Goal: Transaction & Acquisition: Purchase product/service

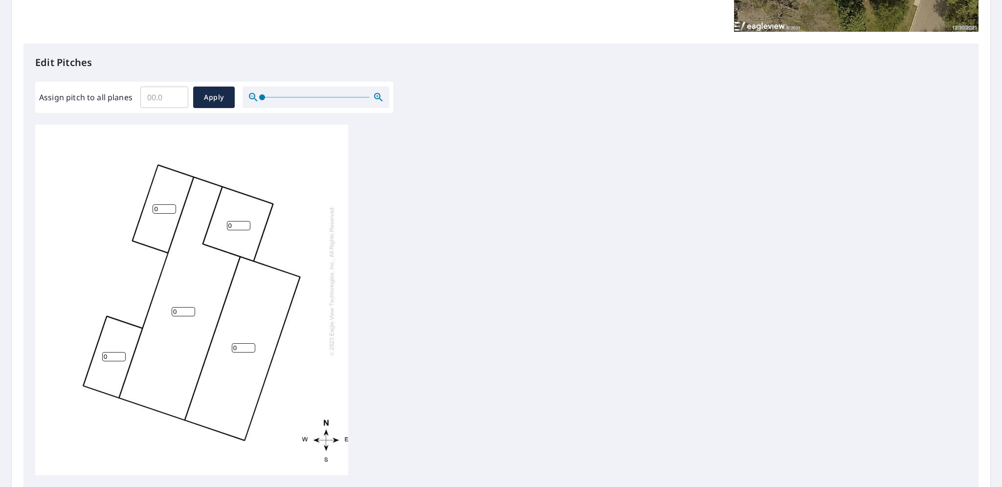
scroll to position [220, 0]
click at [169, 96] on input "Assign pitch to all planes" at bounding box center [164, 96] width 48 height 27
type input "4"
click at [204, 97] on span "Apply" at bounding box center [214, 96] width 26 height 12
type input "4"
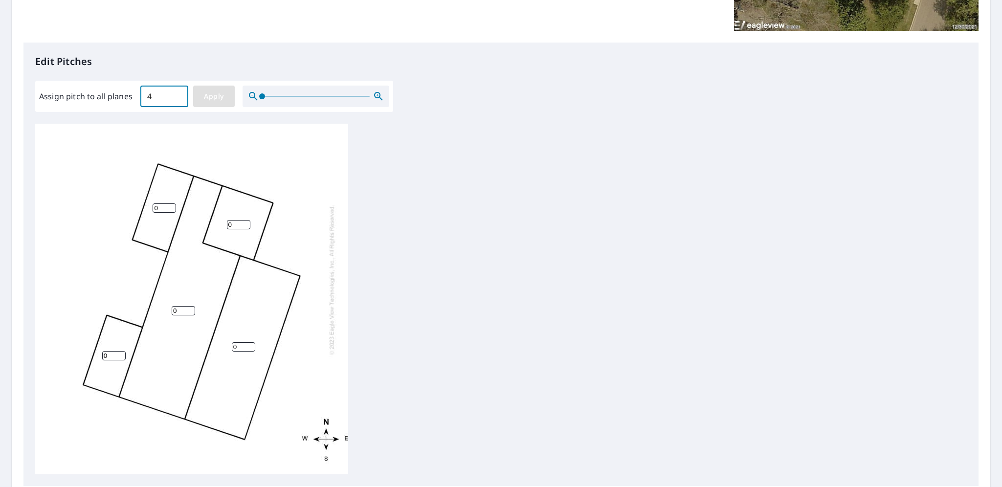
type input "4"
click at [112, 355] on input "4" at bounding box center [113, 355] width 23 height 9
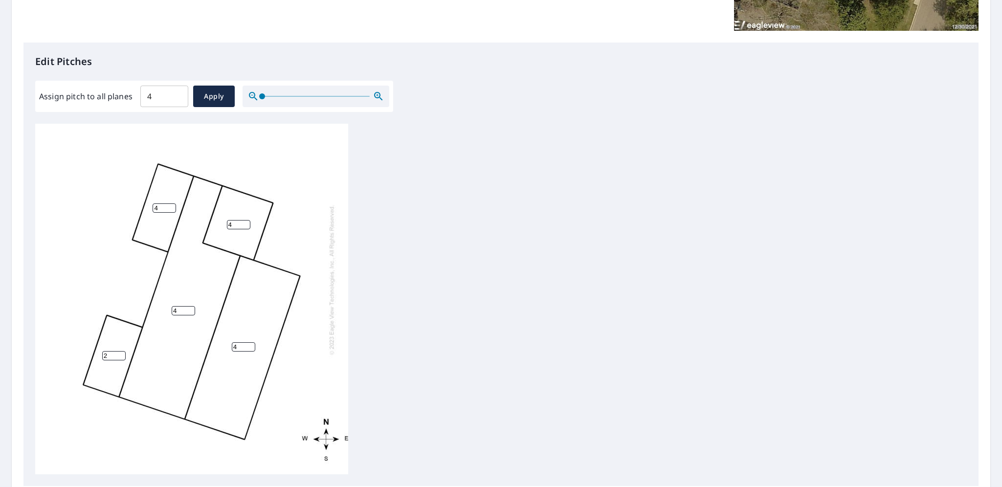
type input "2"
click at [329, 316] on div "4 4 4 4 2" at bounding box center [191, 299] width 313 height 351
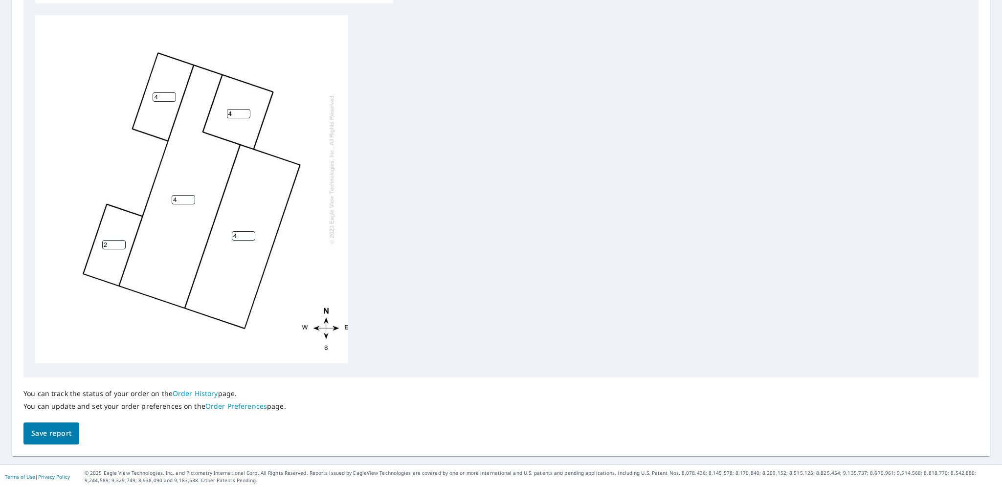
scroll to position [331, 0]
click at [65, 432] on span "Save report" at bounding box center [51, 431] width 40 height 12
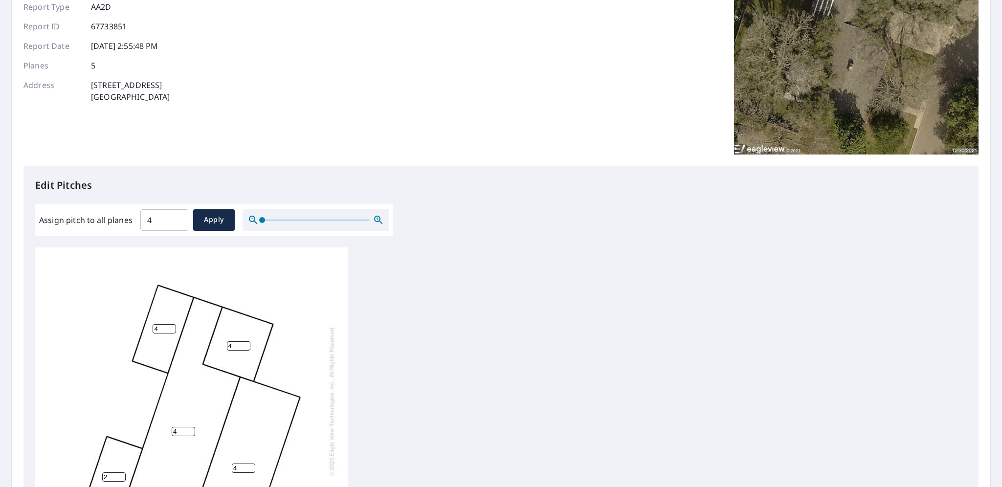
scroll to position [0, 0]
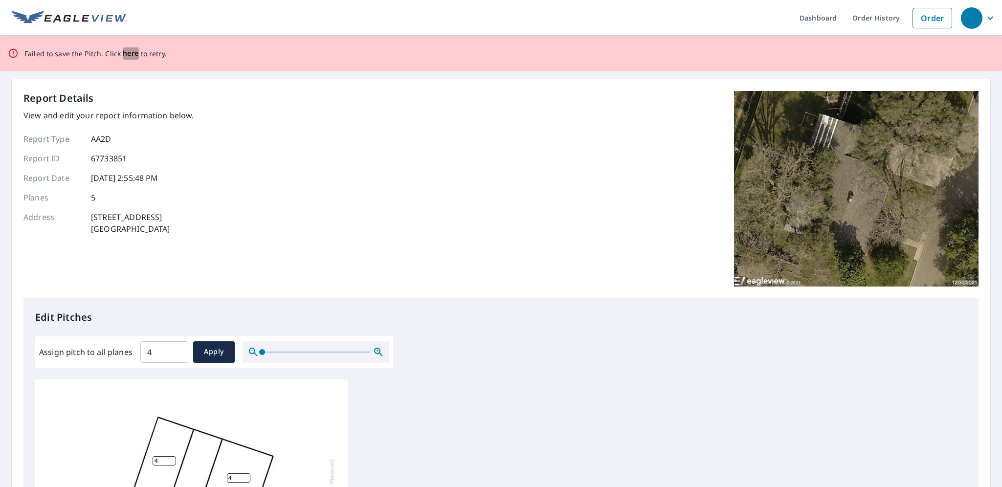
click at [129, 56] on span "here" at bounding box center [131, 53] width 16 height 12
click at [166, 359] on input "4" at bounding box center [164, 351] width 48 height 27
type input "4"
click at [201, 346] on span "Apply" at bounding box center [214, 352] width 26 height 12
type input "4"
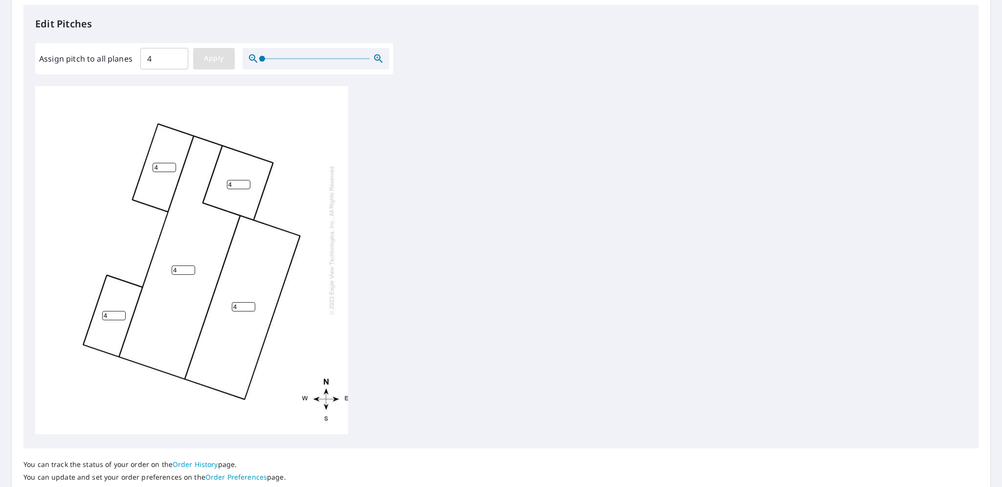
scroll to position [13, 0]
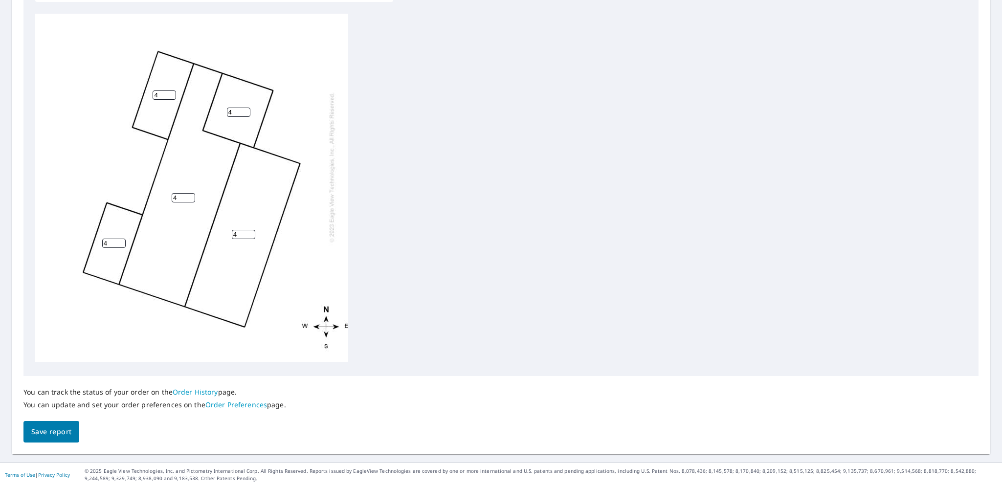
click at [69, 426] on span "Save report" at bounding box center [51, 432] width 40 height 12
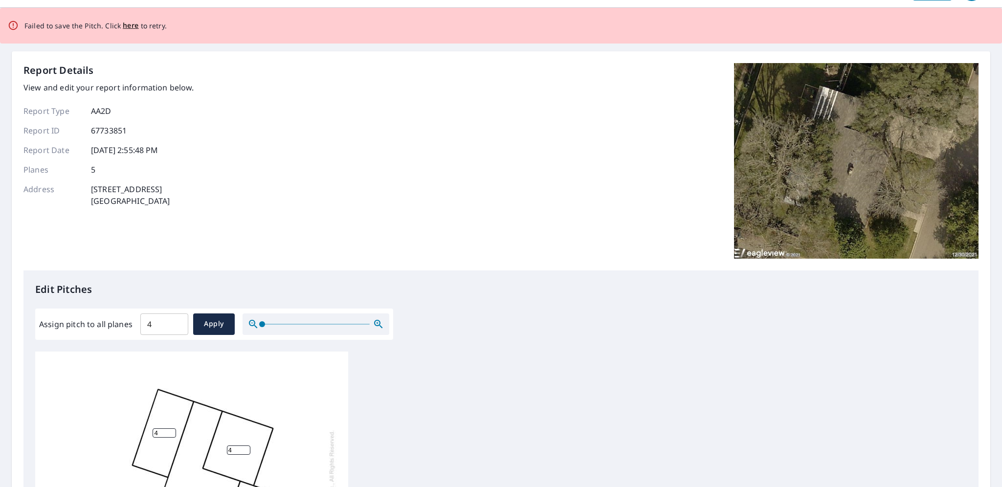
scroll to position [0, 0]
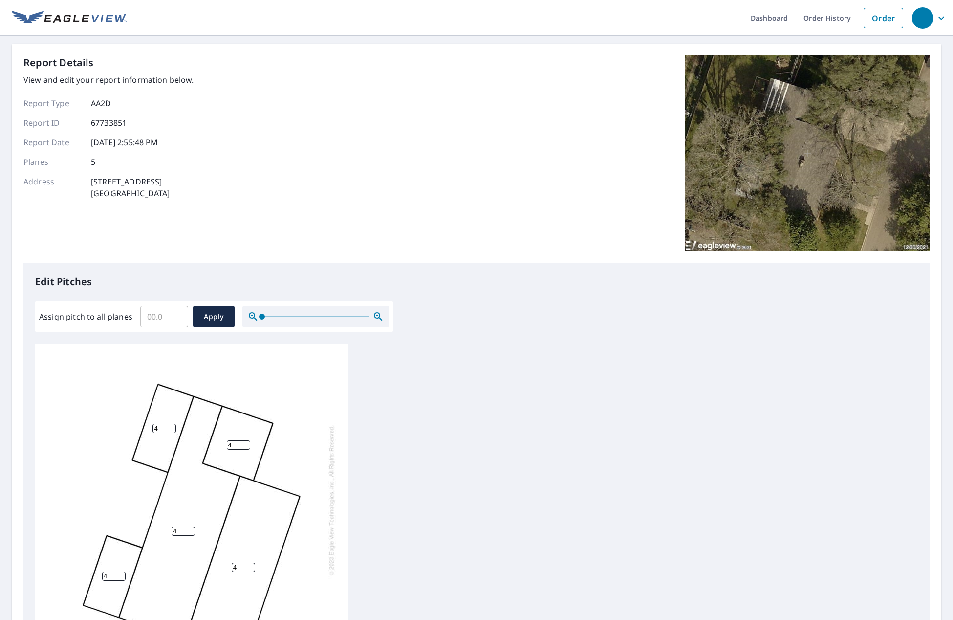
click at [168, 319] on input "Assign pitch to all planes" at bounding box center [164, 316] width 48 height 27
type input "4"
click at [208, 312] on span "Apply" at bounding box center [214, 316] width 26 height 12
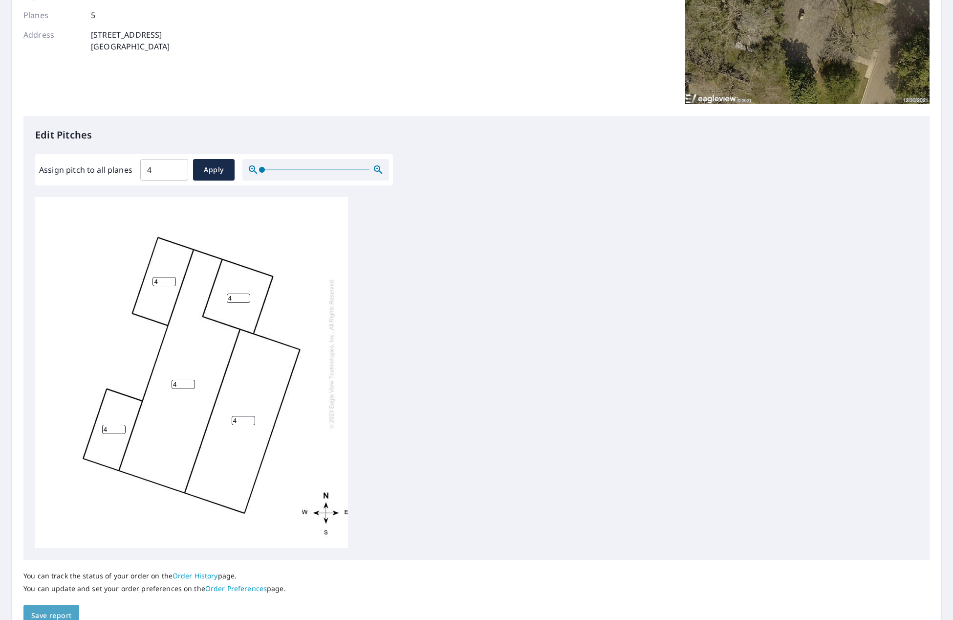
click at [43, 611] on span "Save report" at bounding box center [51, 615] width 40 height 12
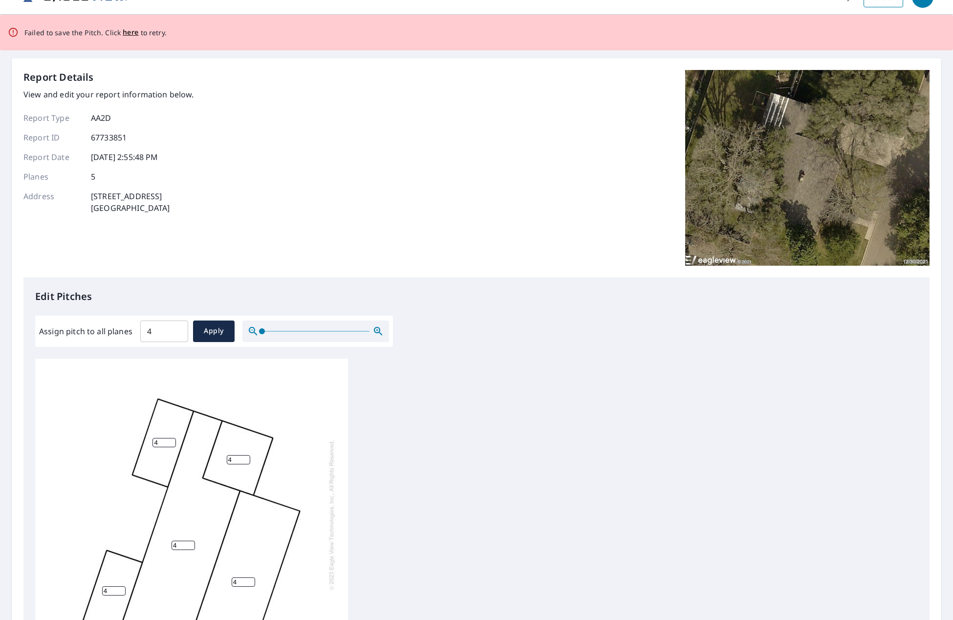
scroll to position [0, 0]
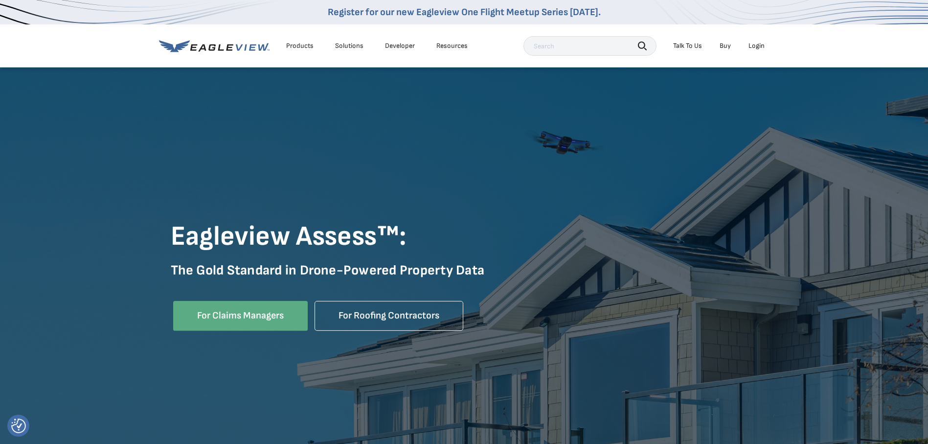
click at [727, 45] on link "Buy" at bounding box center [724, 46] width 11 height 9
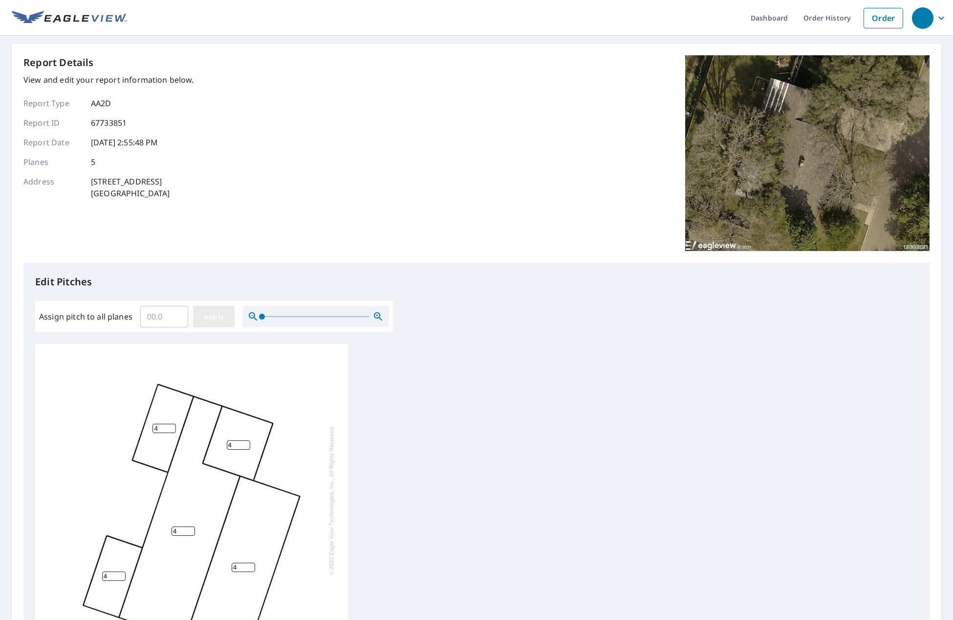
click at [216, 319] on span "Apply" at bounding box center [214, 316] width 26 height 12
click at [175, 429] on input "number" at bounding box center [164, 427] width 23 height 9
type input "4"
click at [235, 440] on input "number" at bounding box center [238, 444] width 23 height 9
type input "4"
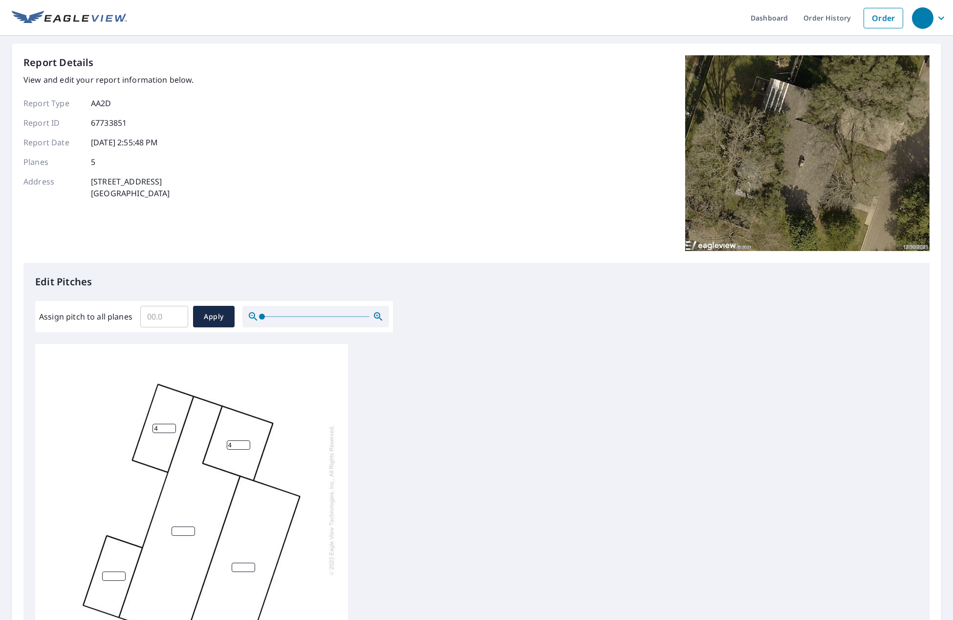
click at [181, 526] on input "number" at bounding box center [183, 530] width 23 height 9
type input "4"
click at [241, 569] on input "number" at bounding box center [243, 566] width 23 height 9
type input "4"
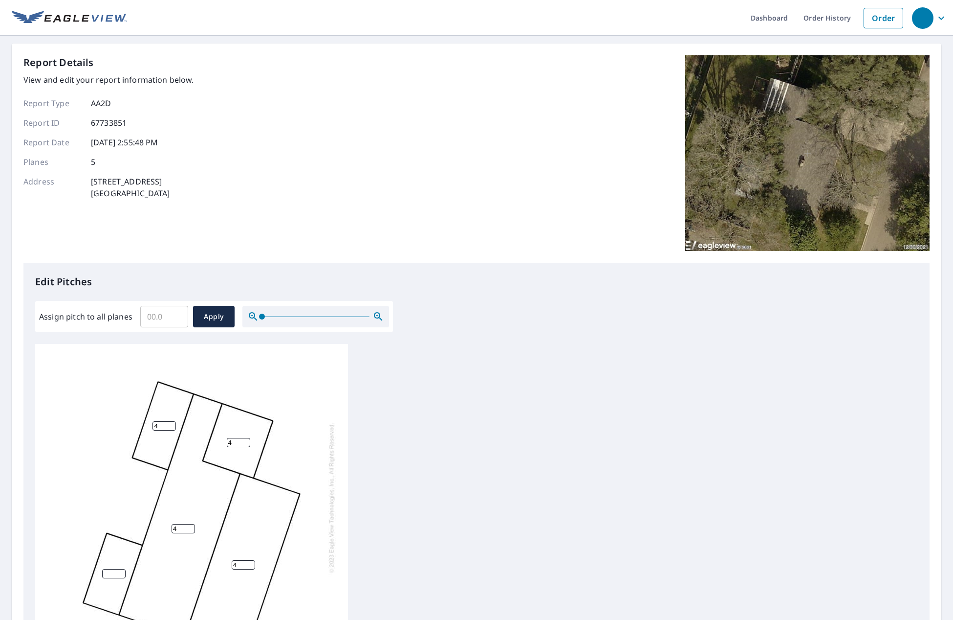
click at [106, 556] on div "4 4 4 4" at bounding box center [191, 516] width 313 height 351
click at [112, 569] on input "number" at bounding box center [113, 573] width 23 height 9
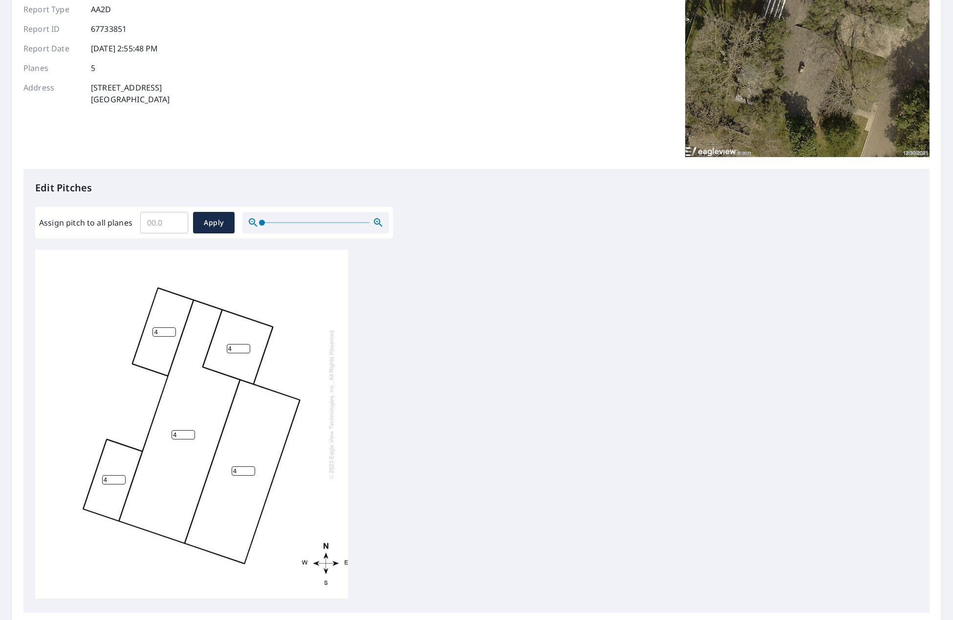
scroll to position [198, 0]
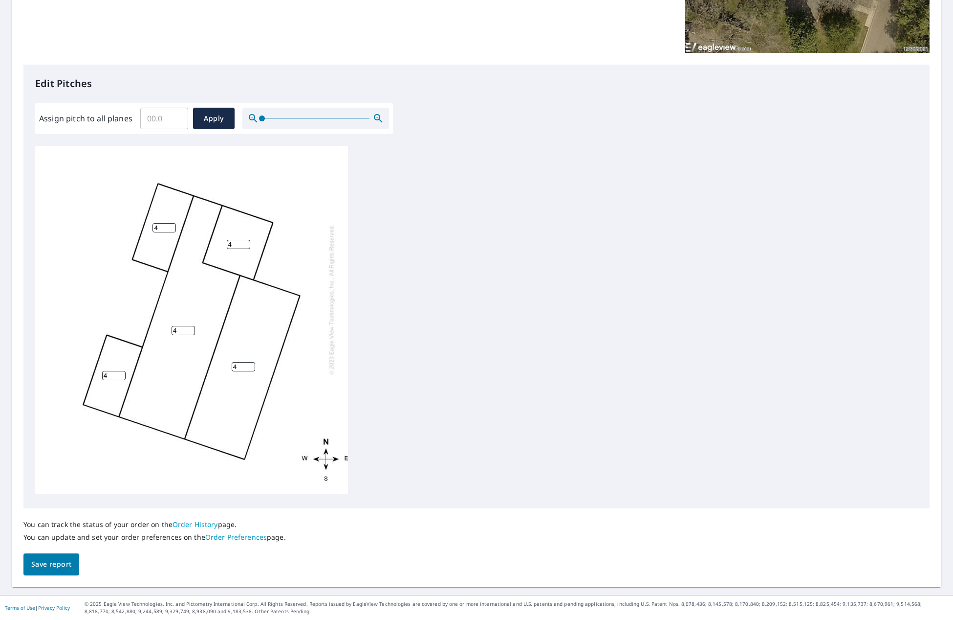
type input "4"
click at [68, 565] on span "Save report" at bounding box center [51, 564] width 40 height 12
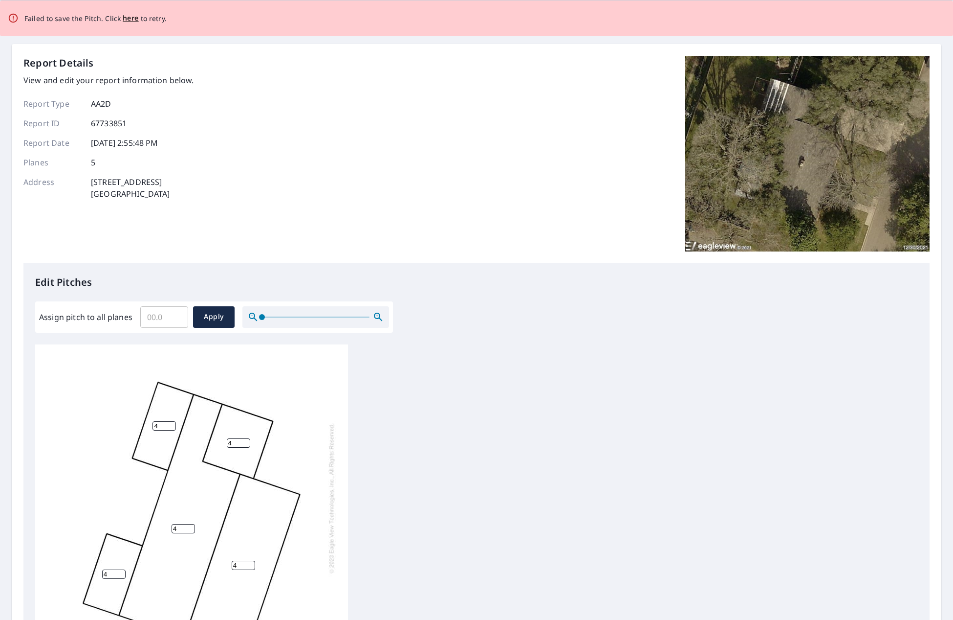
scroll to position [0, 0]
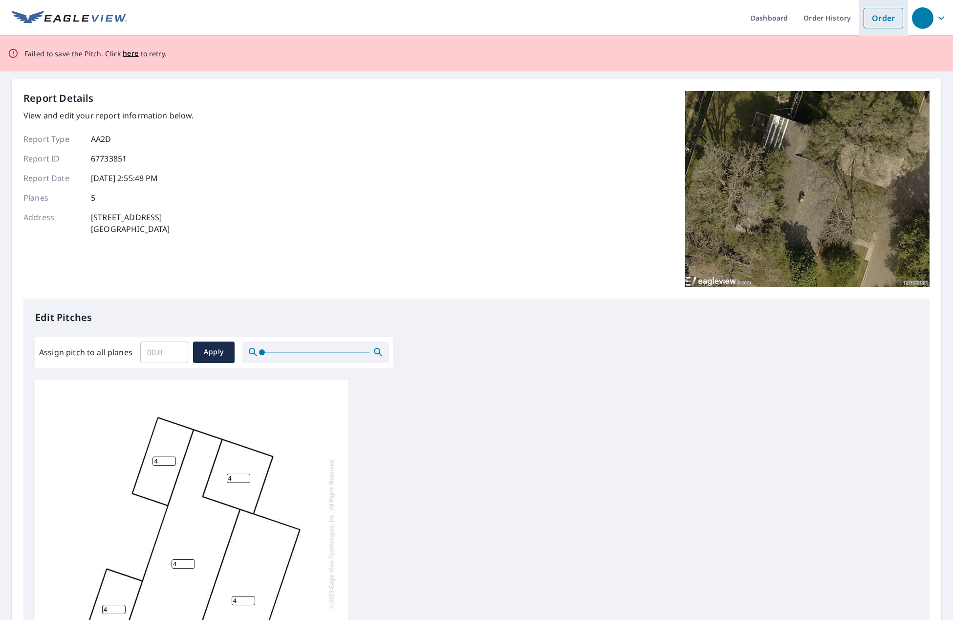
click at [878, 26] on link "Order" at bounding box center [884, 18] width 40 height 21
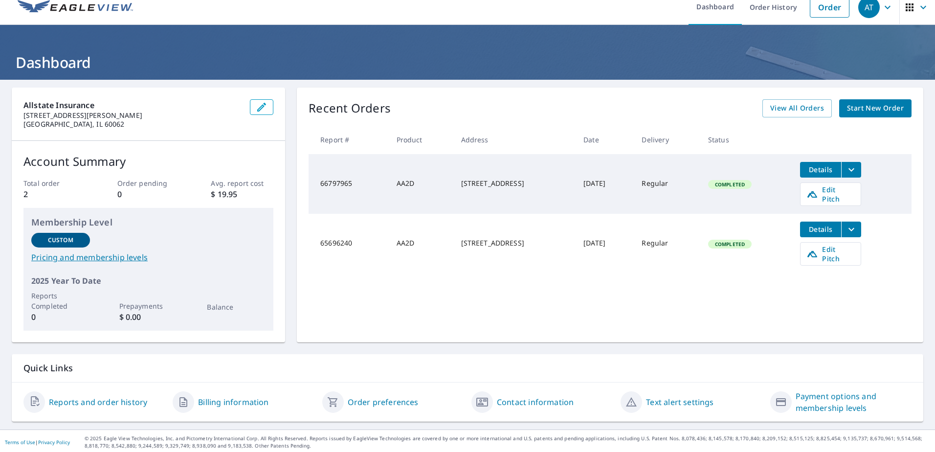
scroll to position [13, 0]
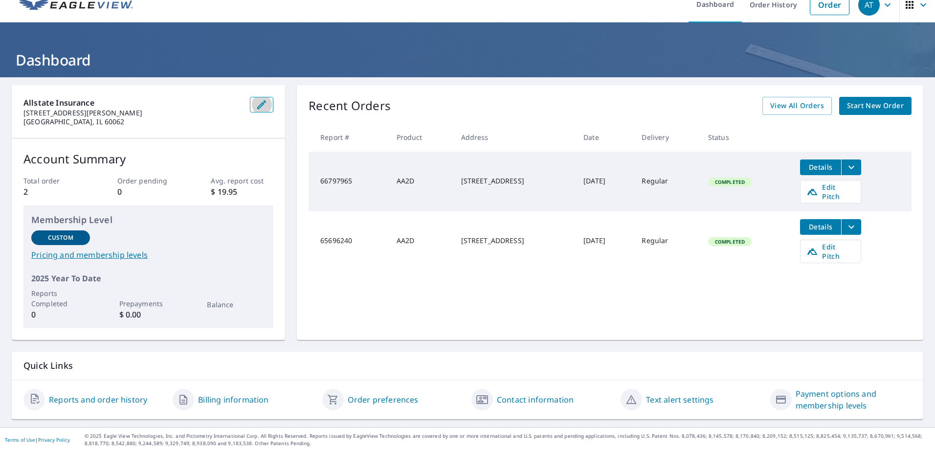
click at [264, 105] on icon "button" at bounding box center [262, 105] width 12 height 12
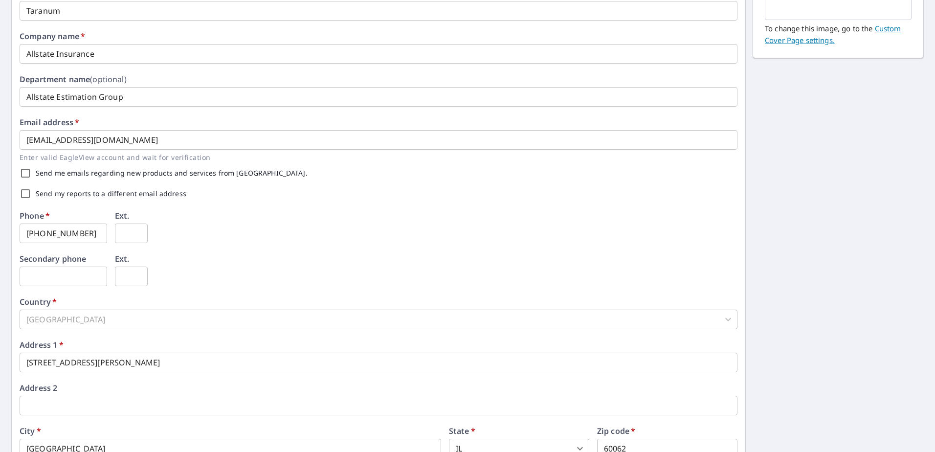
scroll to position [237, 0]
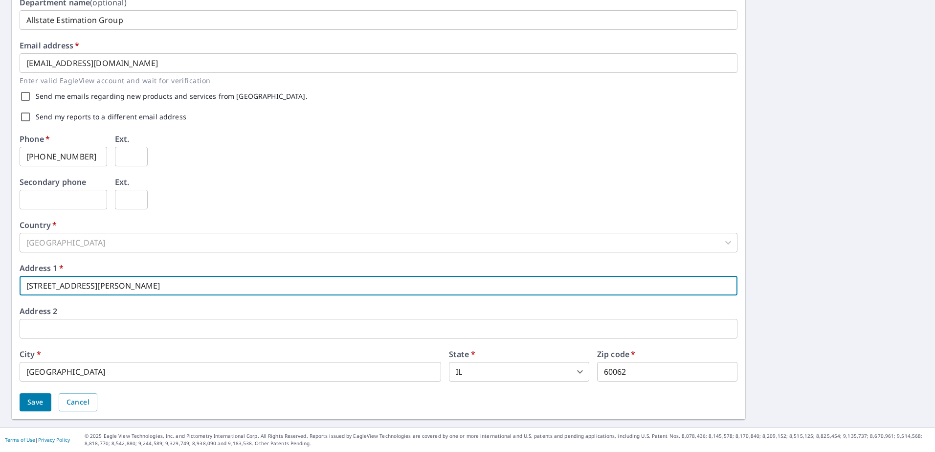
drag, startPoint x: 99, startPoint y: 287, endPoint x: 8, endPoint y: 291, distance: 91.5
click at [8, 291] on div "First name   * [PERSON_NAME] ​ Last name   * Taranum ​ Company name   * Allstat…" at bounding box center [467, 140] width 935 height 573
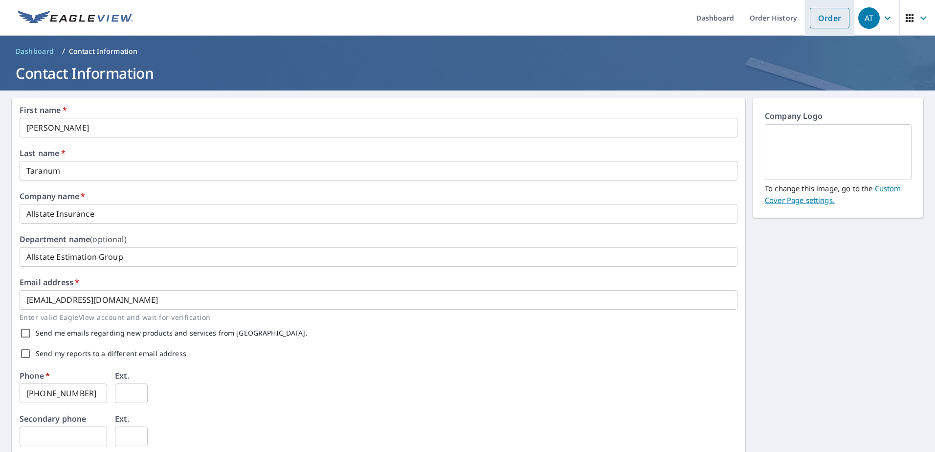
click at [829, 22] on link "Order" at bounding box center [830, 18] width 40 height 21
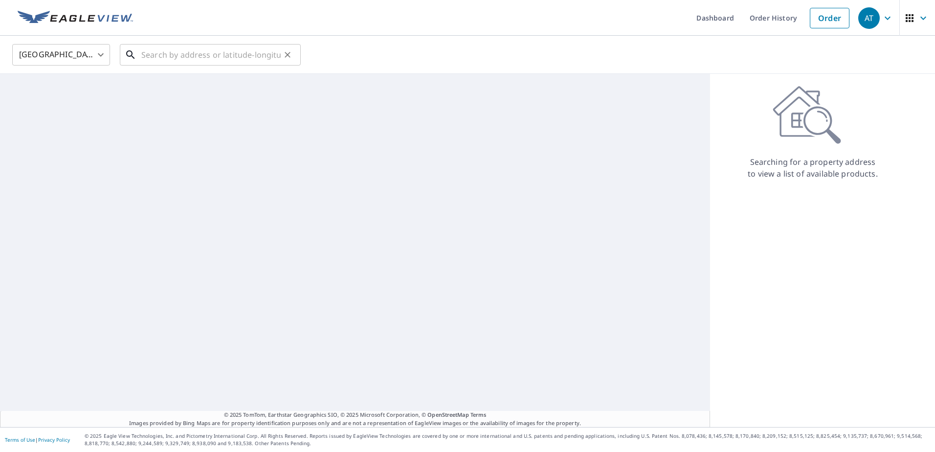
click at [255, 56] on input "text" at bounding box center [210, 54] width 139 height 27
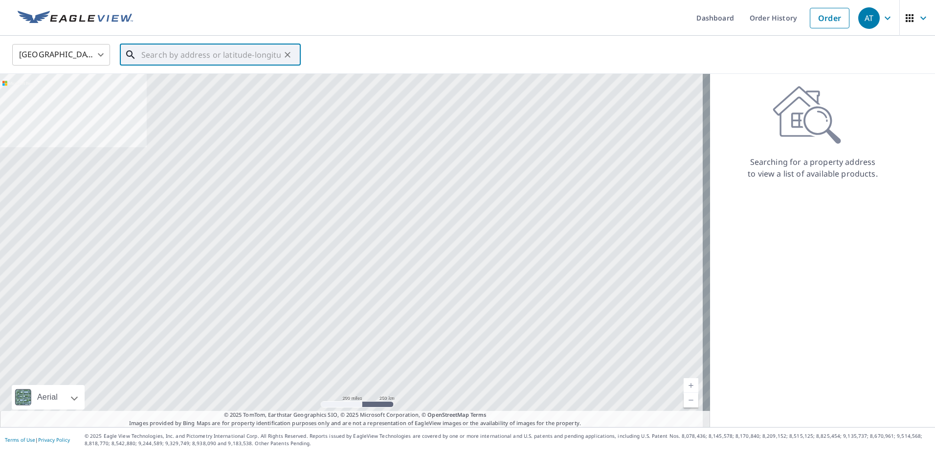
paste input "[STREET_ADDRESS]"
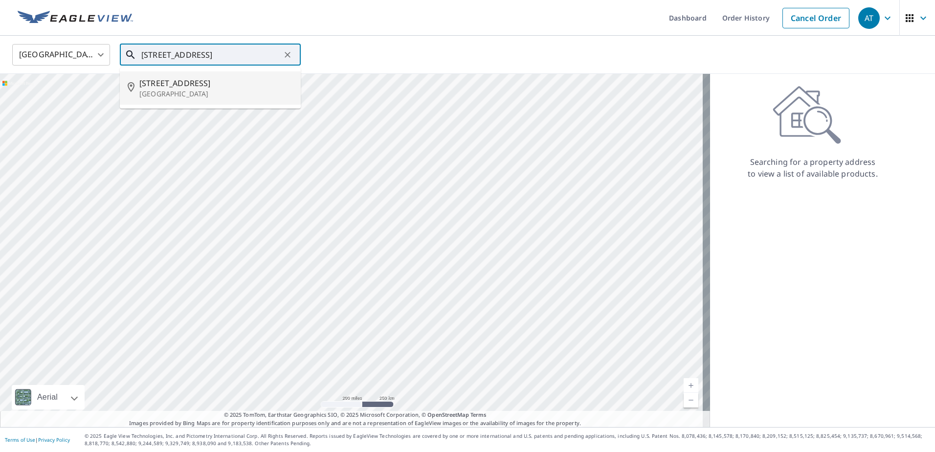
click at [230, 92] on p "[GEOGRAPHIC_DATA]" at bounding box center [216, 94] width 154 height 10
type input "[STREET_ADDRESS]"
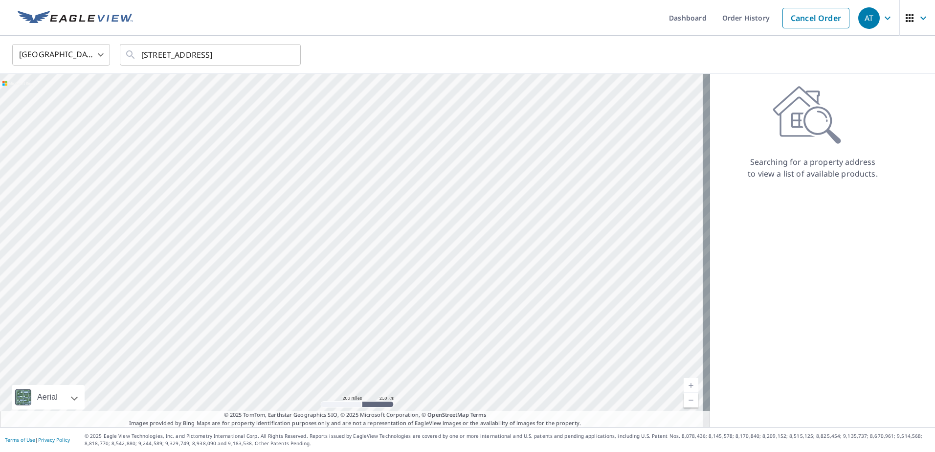
scroll to position [0, 0]
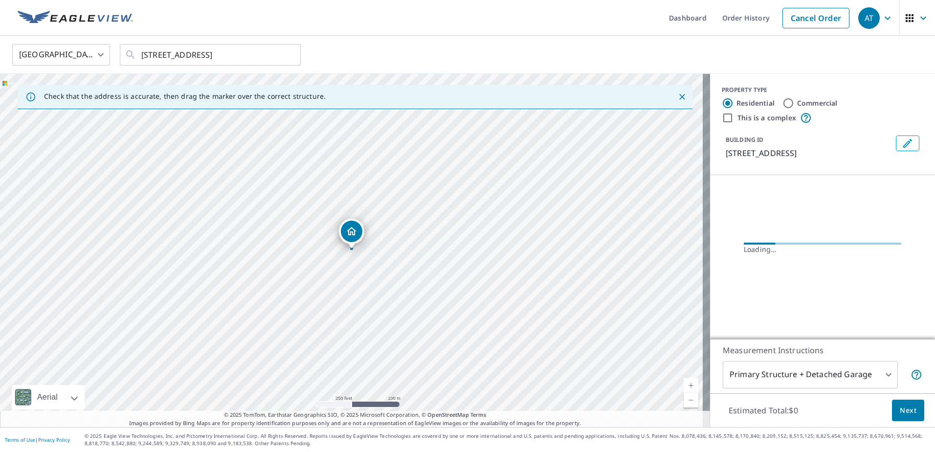
click at [351, 231] on icon "Dropped pin, building 1, Residential property, 2608 N 13th St Temple, TX 76501" at bounding box center [352, 231] width 12 height 12
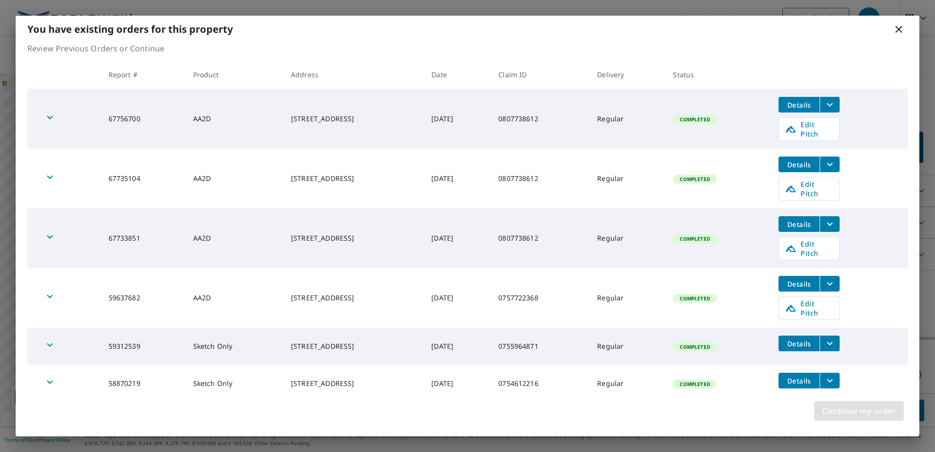
click at [858, 407] on span "Continue my order" at bounding box center [859, 411] width 74 height 14
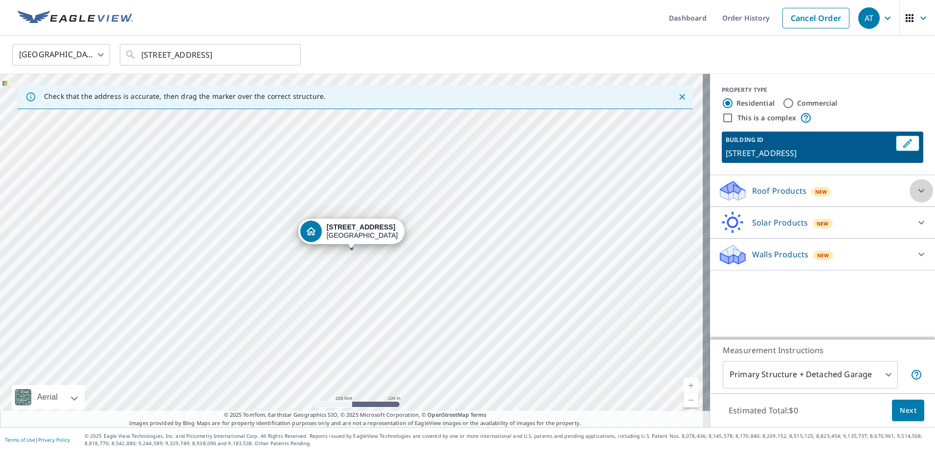
click at [919, 190] on icon at bounding box center [921, 191] width 12 height 12
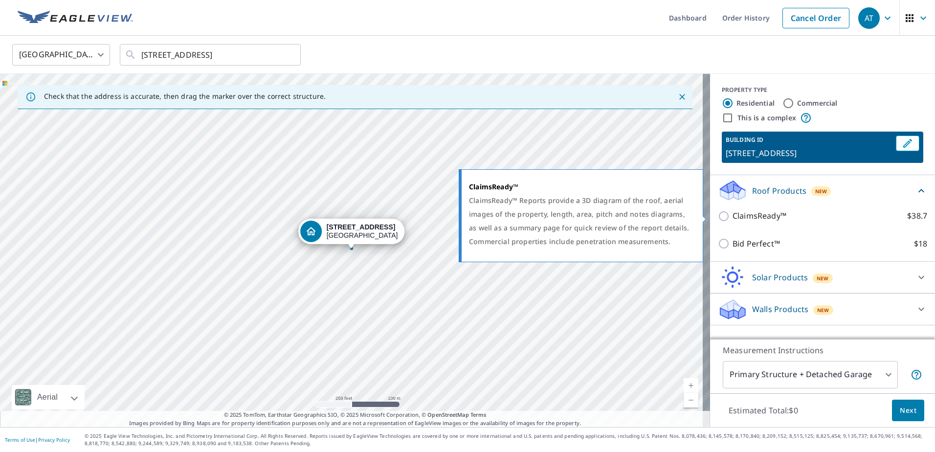
click at [724, 216] on input "ClaimsReady™ $38.7" at bounding box center [725, 216] width 15 height 12
checkbox input "true"
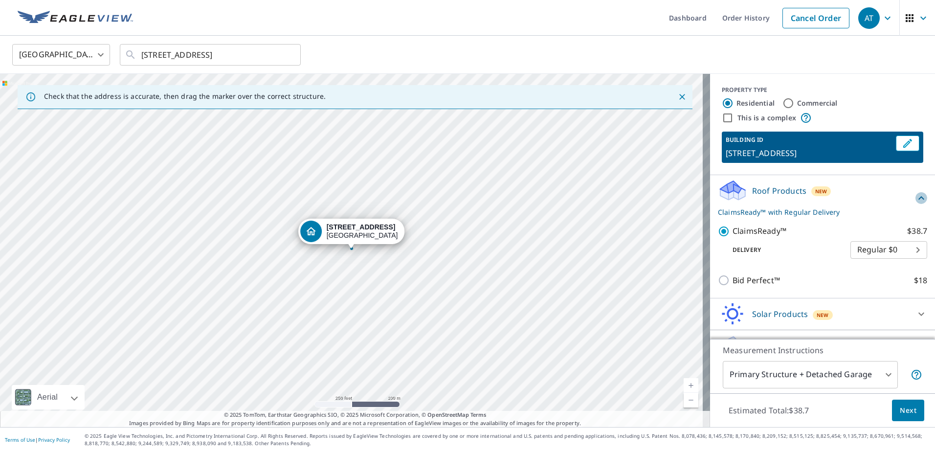
click at [915, 192] on icon at bounding box center [921, 198] width 12 height 12
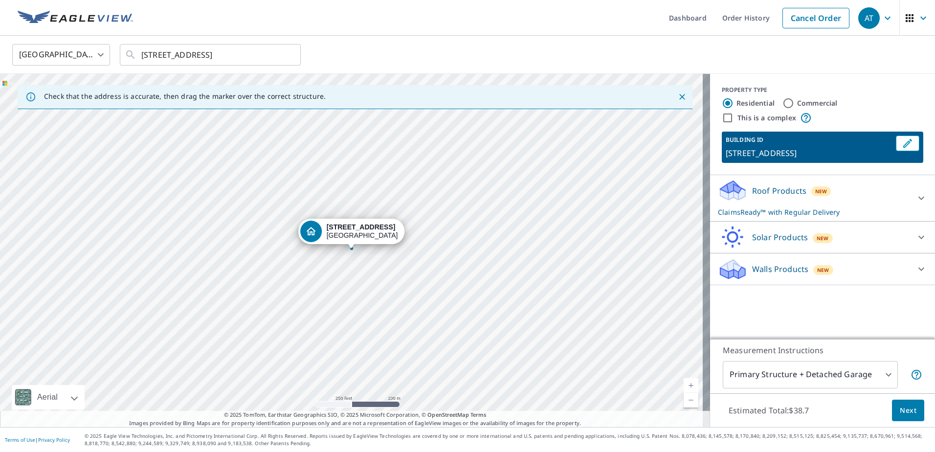
click at [909, 237] on div at bounding box center [920, 236] width 23 height 23
click at [915, 237] on icon at bounding box center [921, 237] width 12 height 12
click at [915, 263] on icon at bounding box center [921, 269] width 12 height 12
click at [904, 410] on span "Next" at bounding box center [908, 410] width 17 height 12
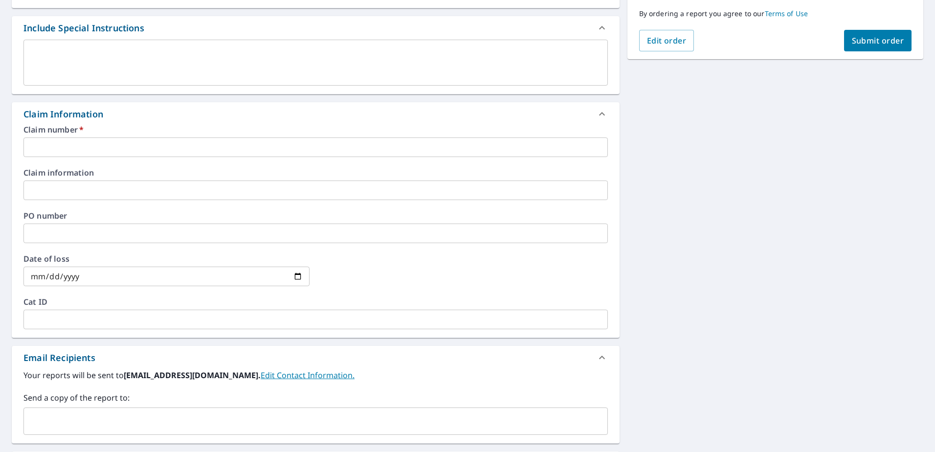
scroll to position [342, 0]
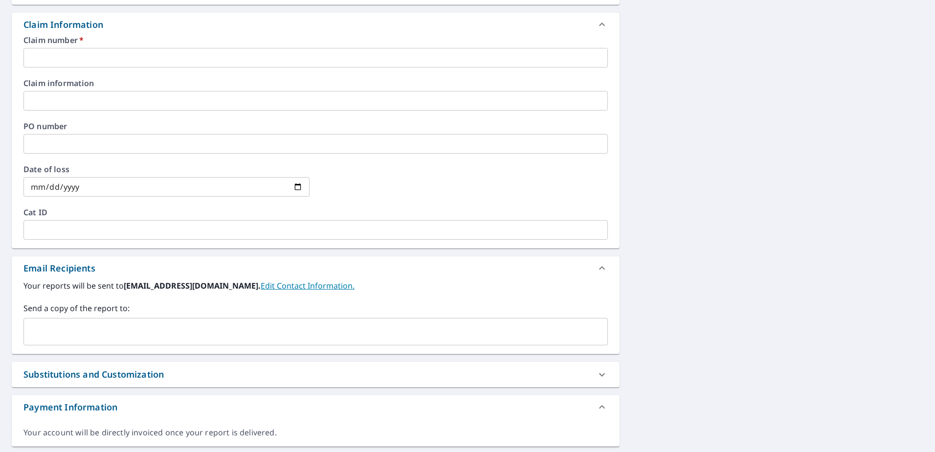
click at [218, 55] on input "text" at bounding box center [315, 58] width 584 height 20
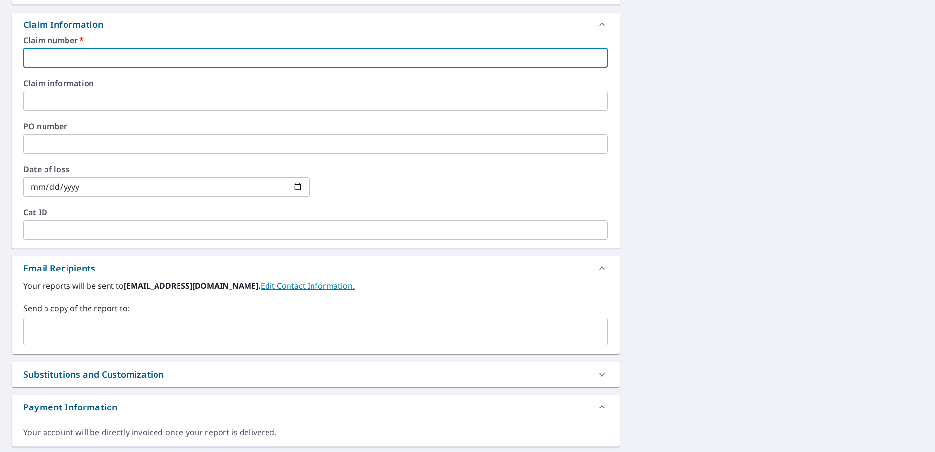
paste input "0807738612"
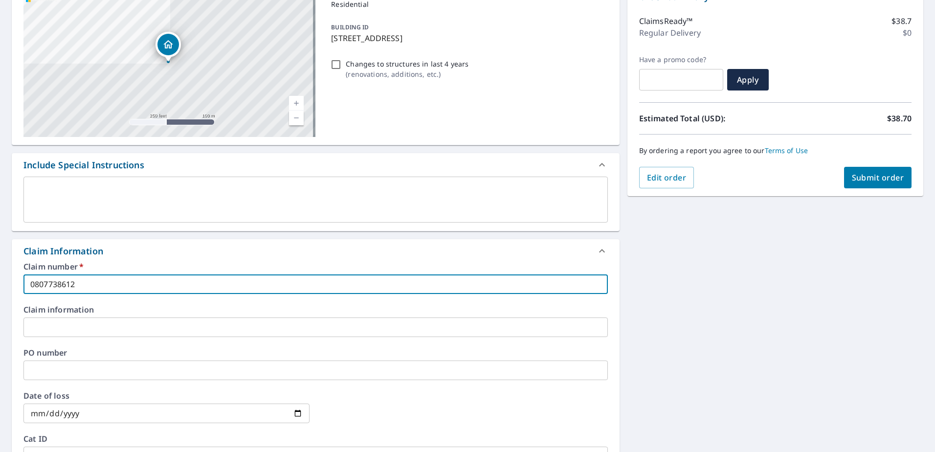
scroll to position [27, 0]
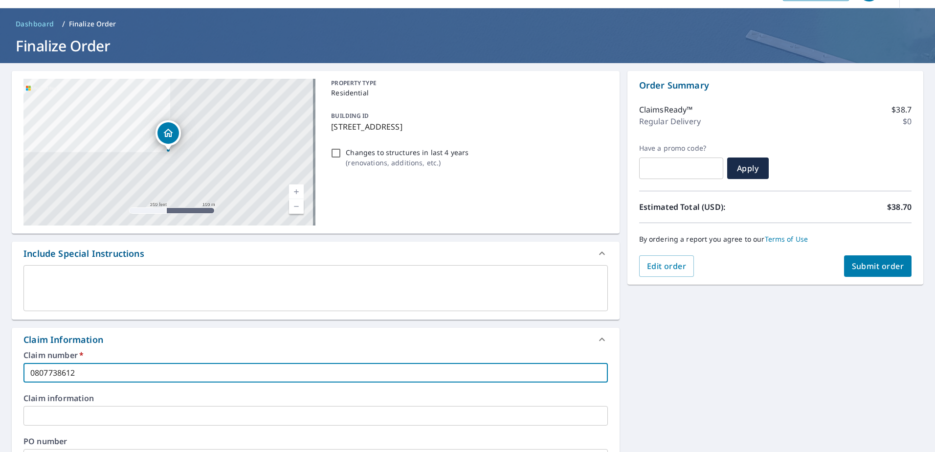
type input "0807738612"
click at [864, 258] on button "Submit order" at bounding box center [878, 266] width 68 height 22
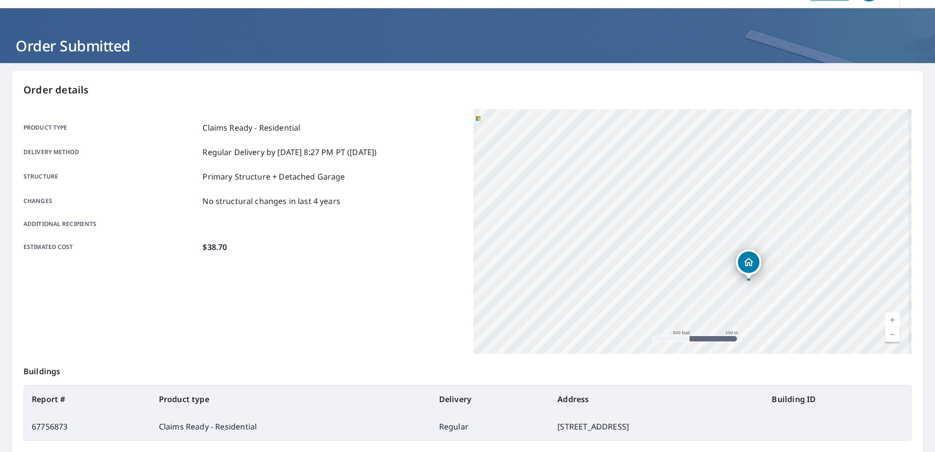
scroll to position [124, 0]
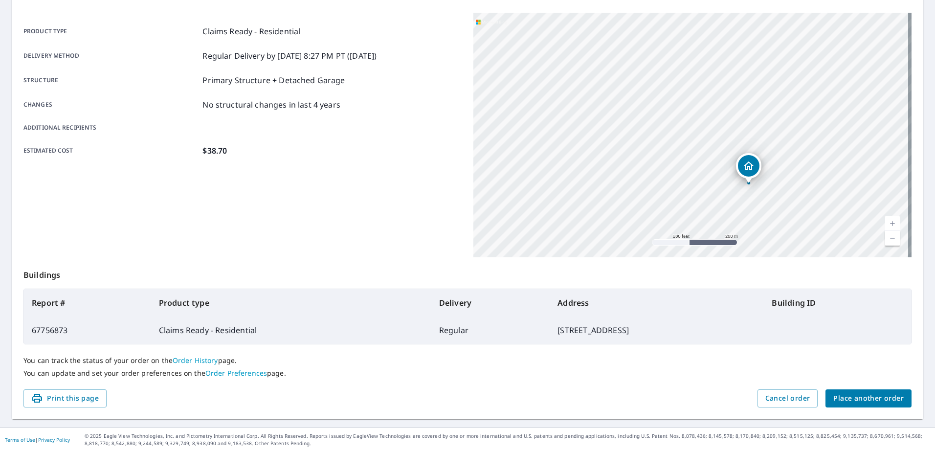
click at [849, 395] on span "Place another order" at bounding box center [868, 398] width 70 height 12
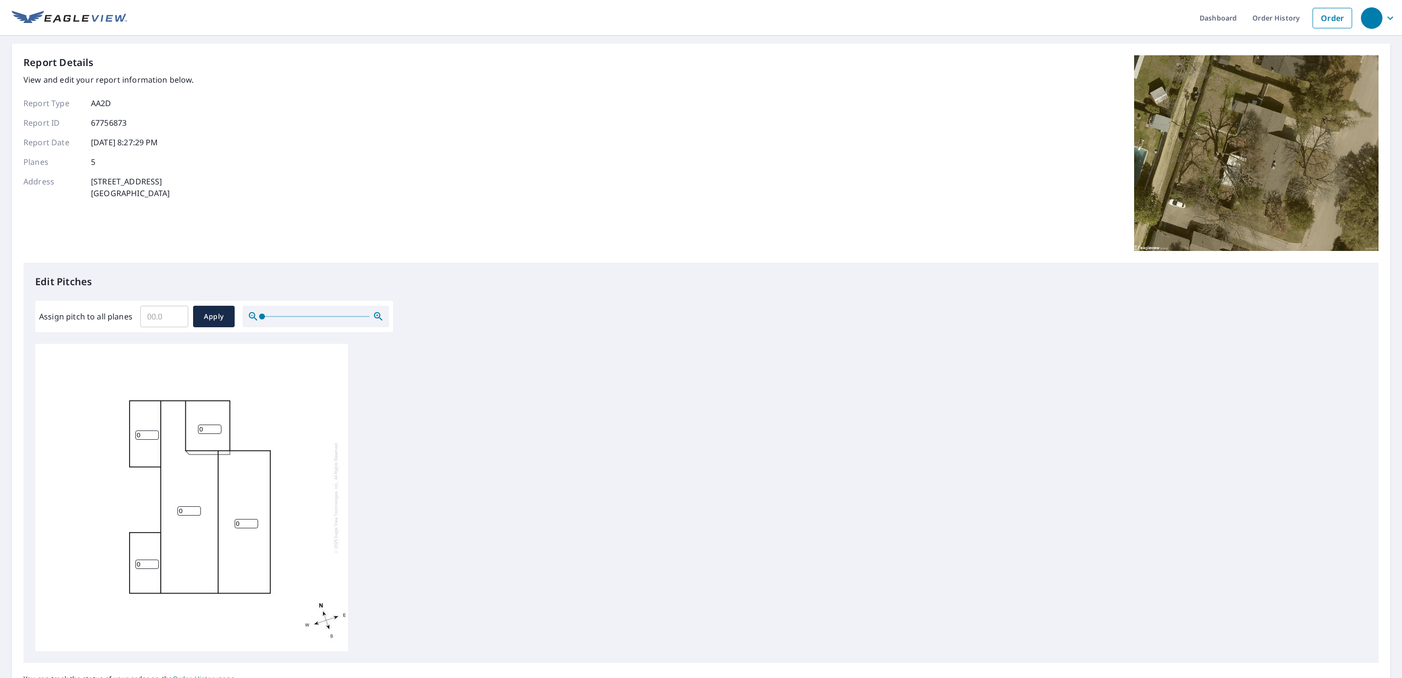
click at [163, 323] on input "Assign pitch to all planes" at bounding box center [164, 316] width 48 height 27
type input "4"
click at [212, 324] on button "Apply" at bounding box center [214, 317] width 42 height 22
type input "4"
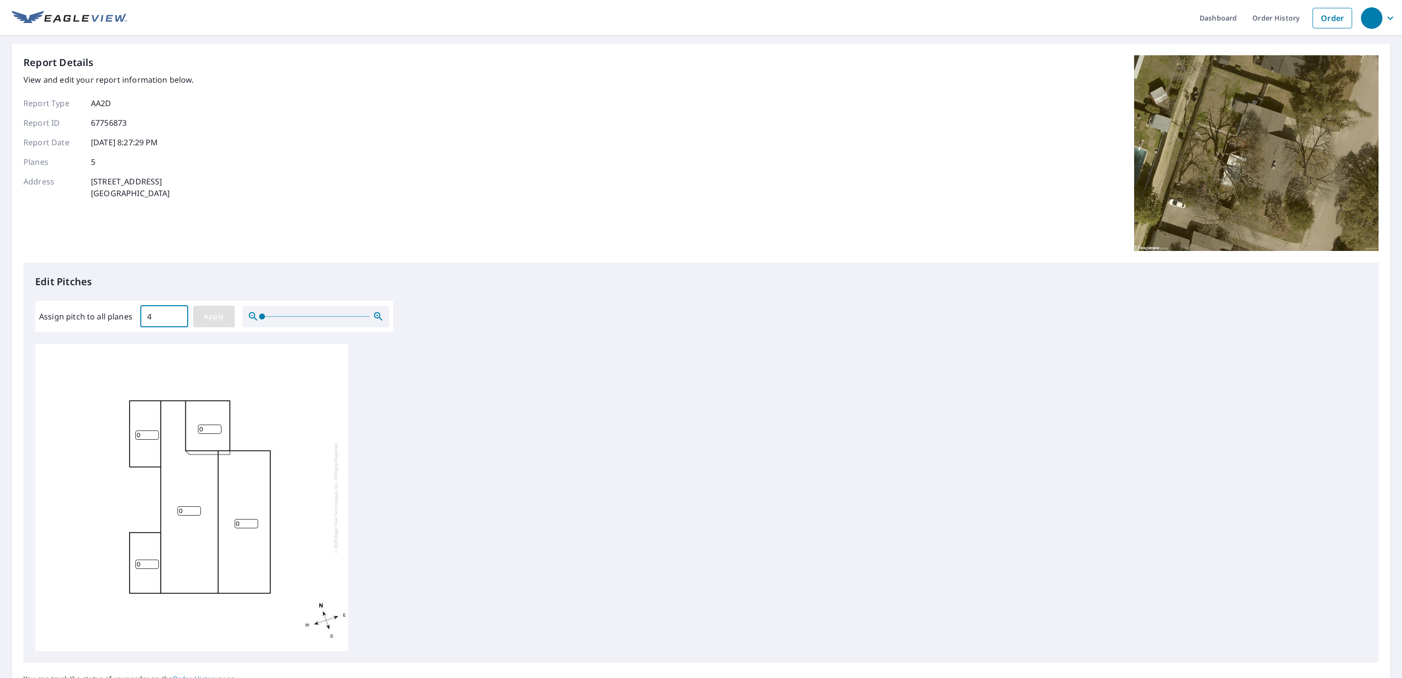
type input "4"
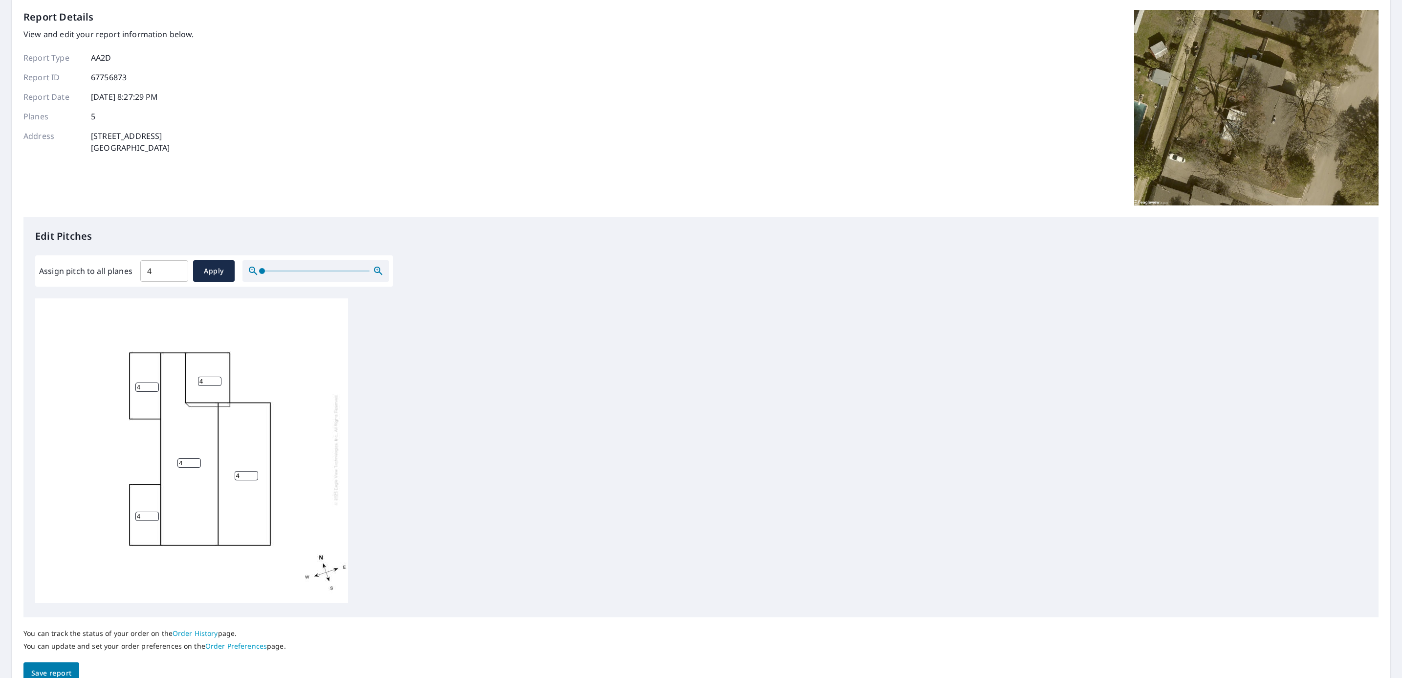
scroll to position [89, 0]
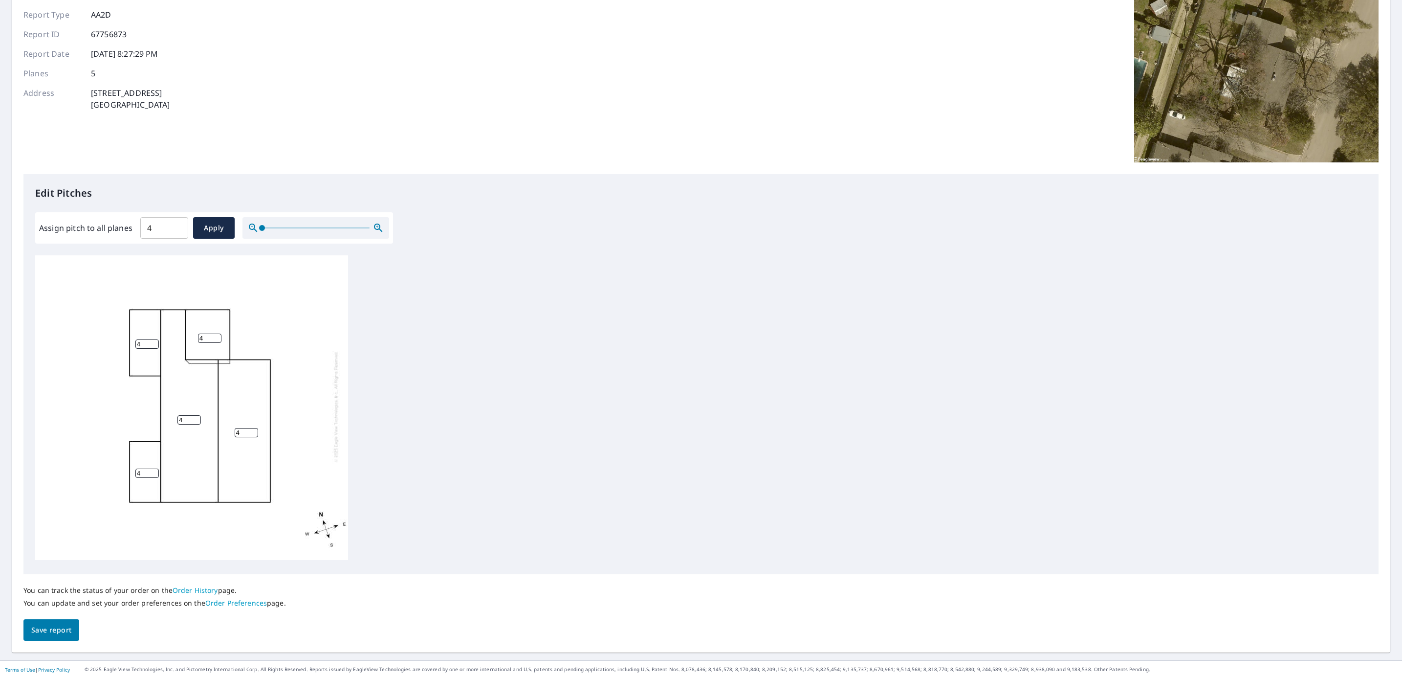
click at [58, 624] on span "Save report" at bounding box center [51, 630] width 40 height 12
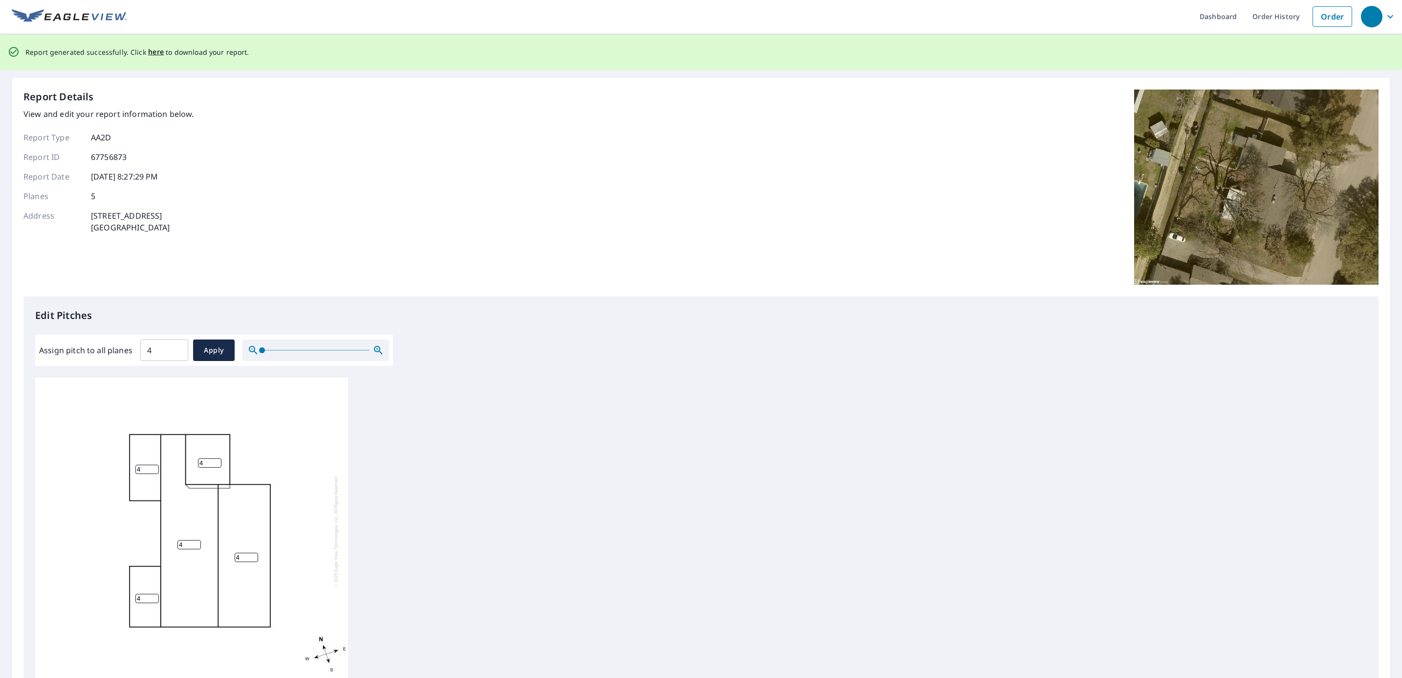
scroll to position [0, 0]
click at [157, 56] on span "here" at bounding box center [156, 53] width 16 height 12
